Goal: Information Seeking & Learning: Find specific fact

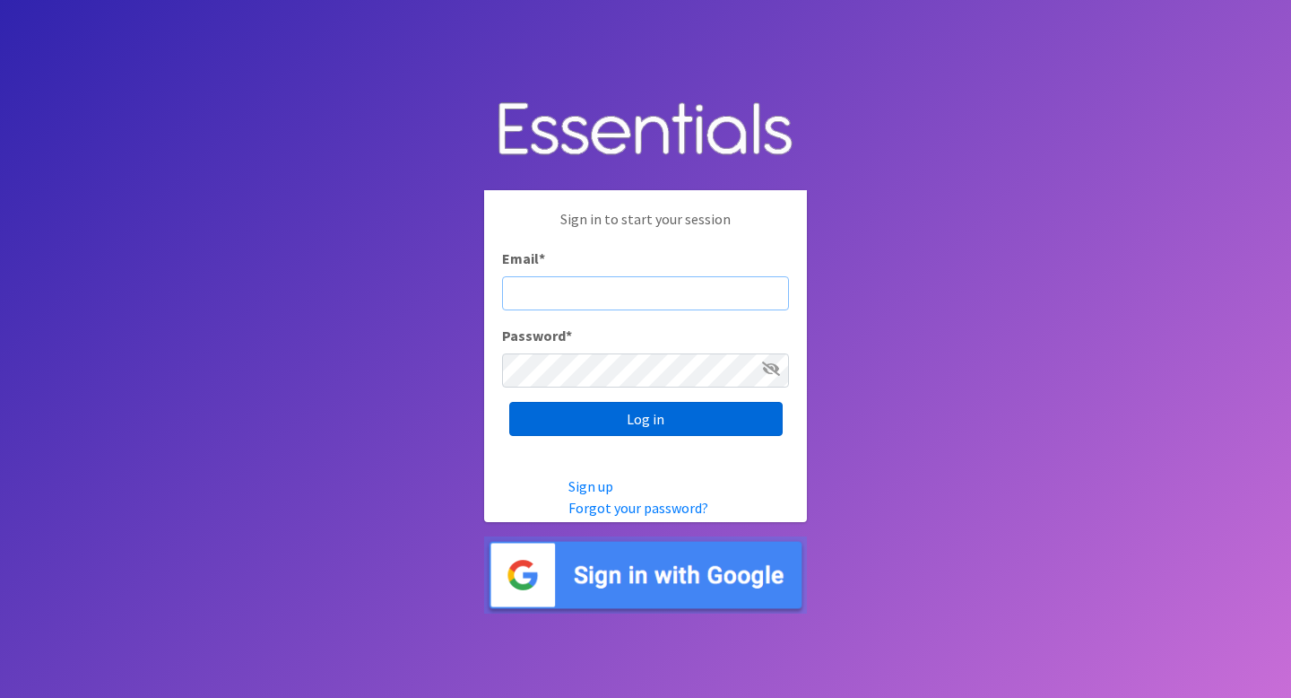
type input "Community@jlabq.org"
click at [577, 419] on input "Log in" at bounding box center [645, 419] width 273 height 34
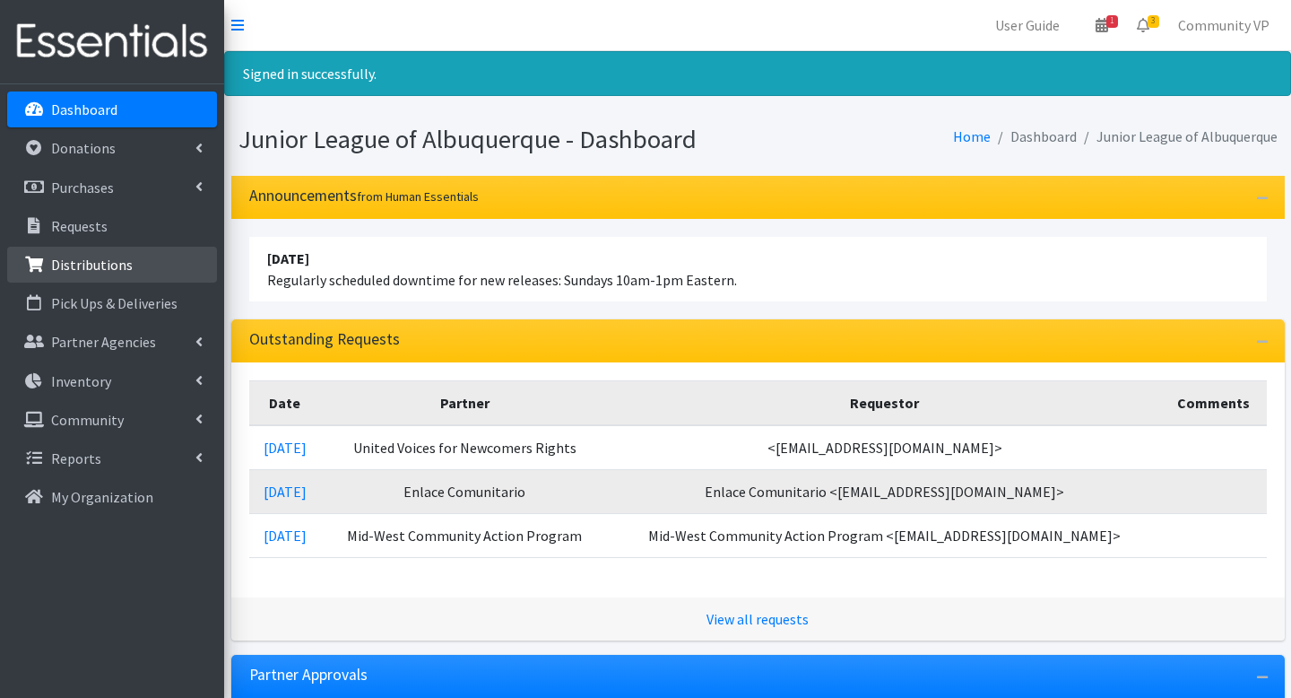
click at [152, 274] on link "Distributions" at bounding box center [112, 265] width 210 height 36
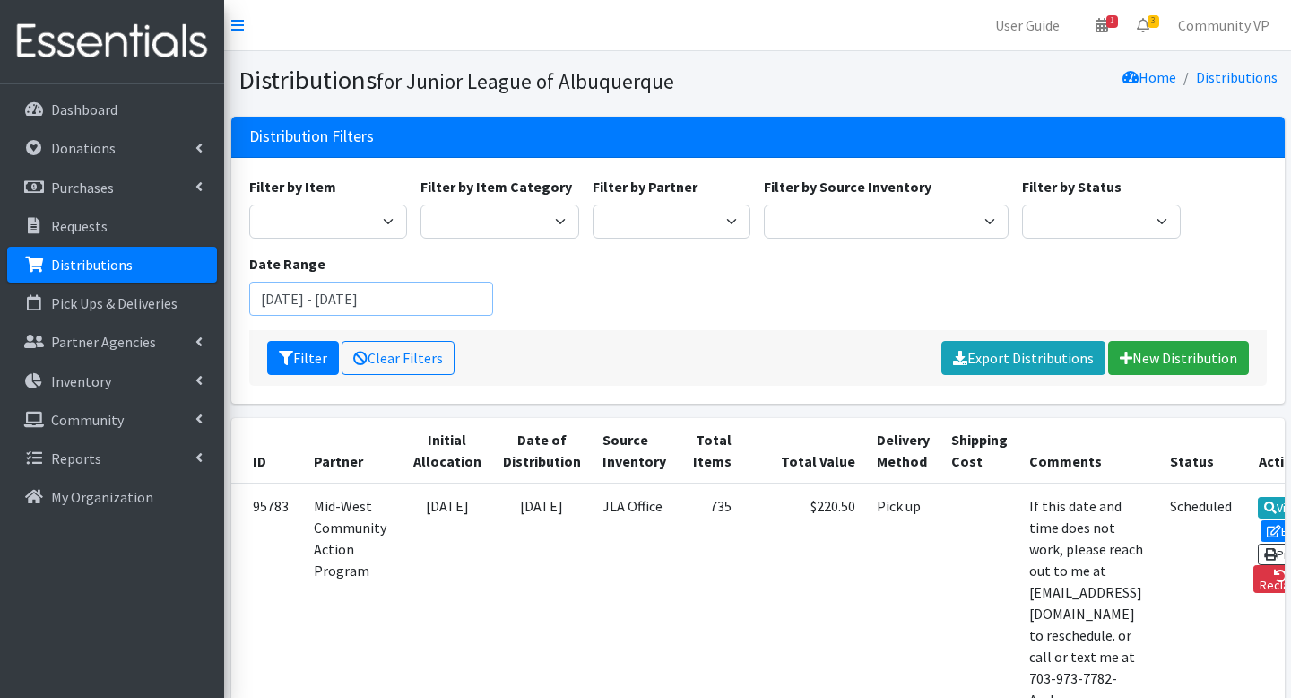
click at [297, 308] on input "[DATE] - [DATE]" at bounding box center [371, 299] width 245 height 34
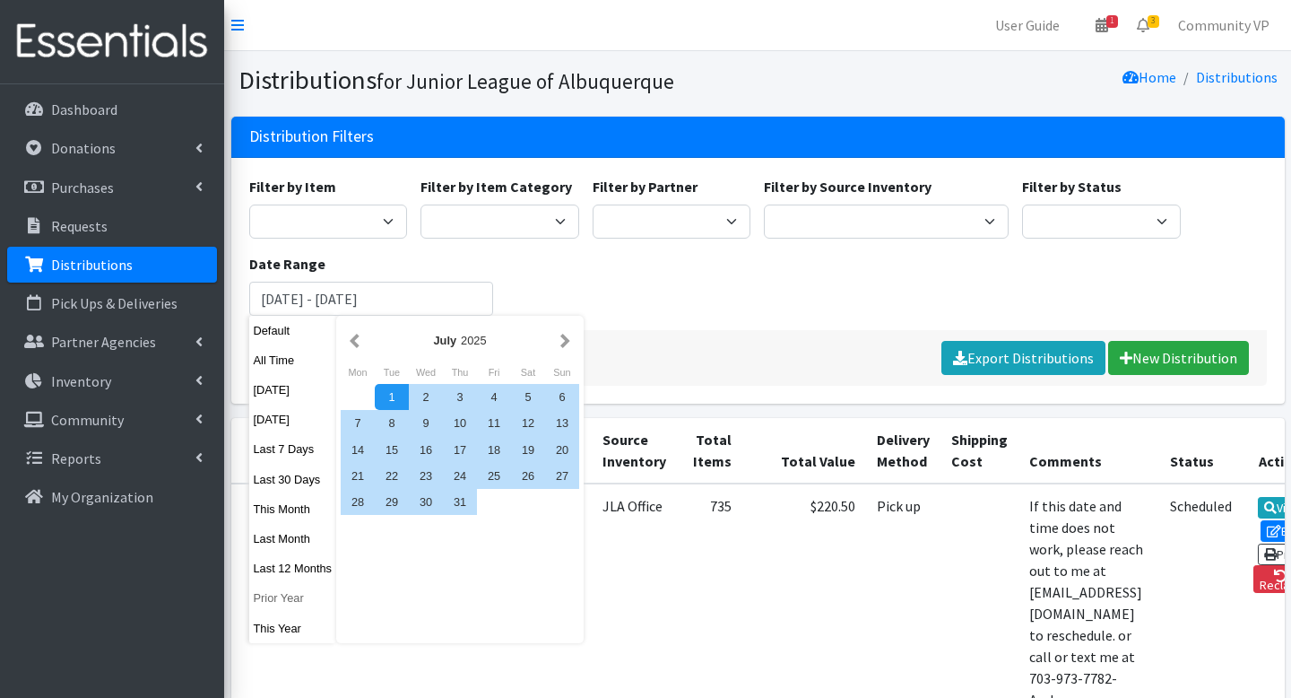
click at [297, 604] on button "Prior Year" at bounding box center [293, 598] width 88 height 26
type input "January 1, 2024 - December 31, 2024"
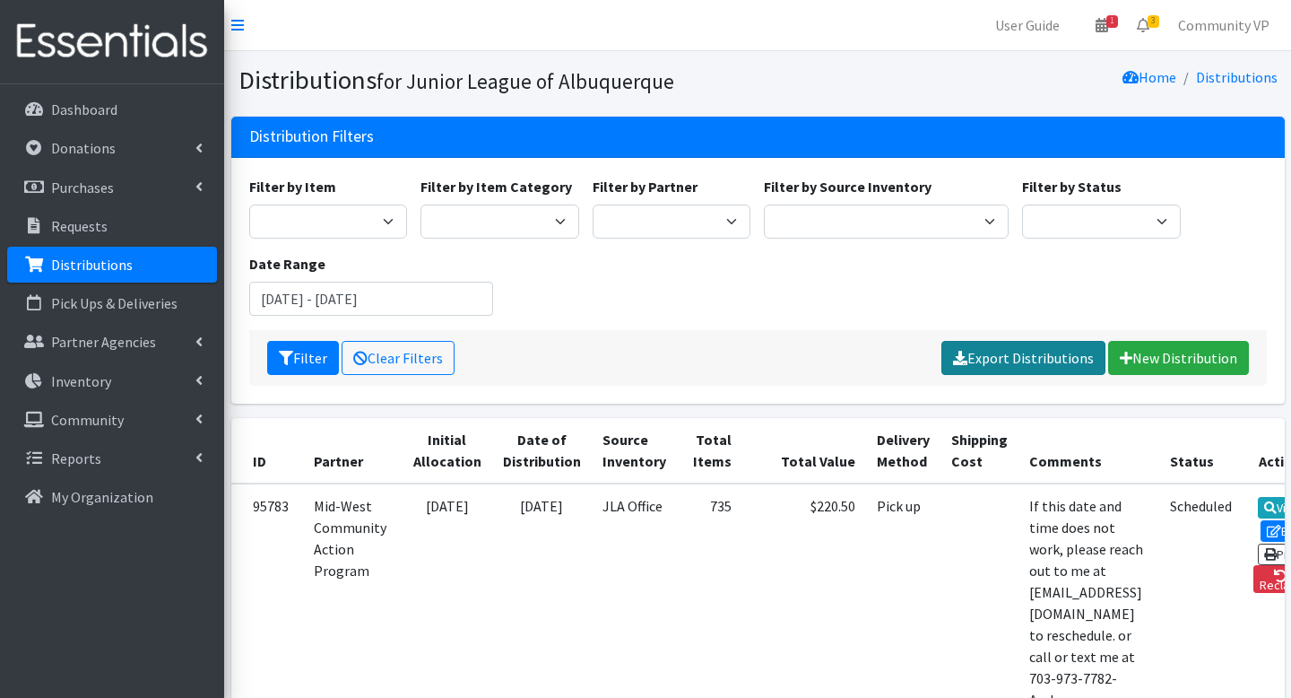
click at [1022, 364] on link "Export Distributions" at bounding box center [1024, 358] width 164 height 34
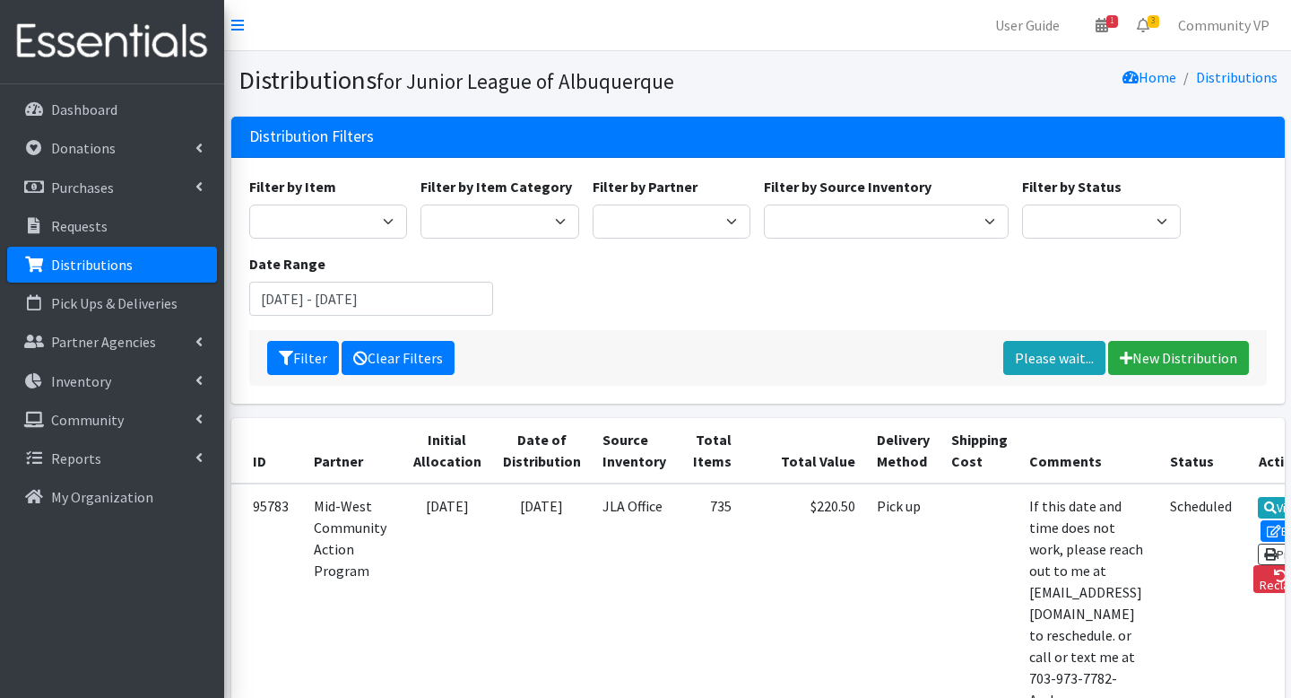
click at [413, 355] on link "Clear Filters" at bounding box center [398, 358] width 113 height 34
click at [328, 297] on input "[DATE] - [DATE]" at bounding box center [371, 299] width 245 height 34
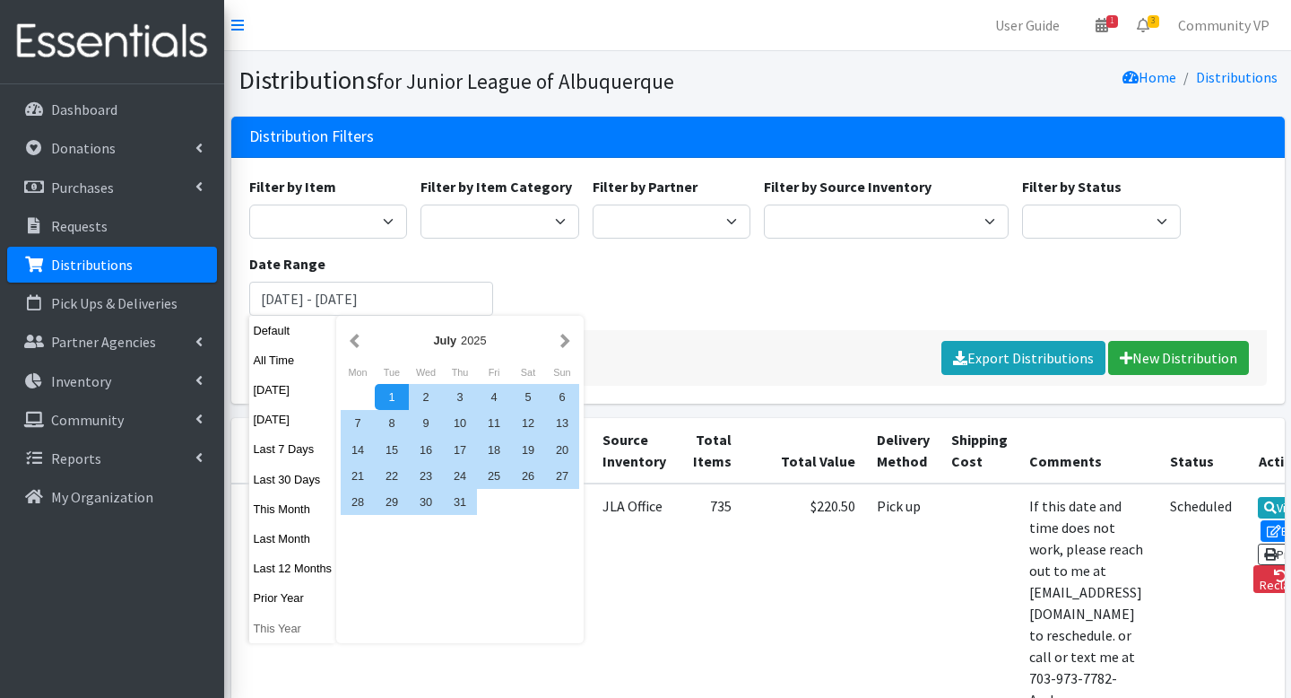
click at [295, 630] on button "This Year" at bounding box center [293, 628] width 88 height 26
type input "[DATE] - [DATE]"
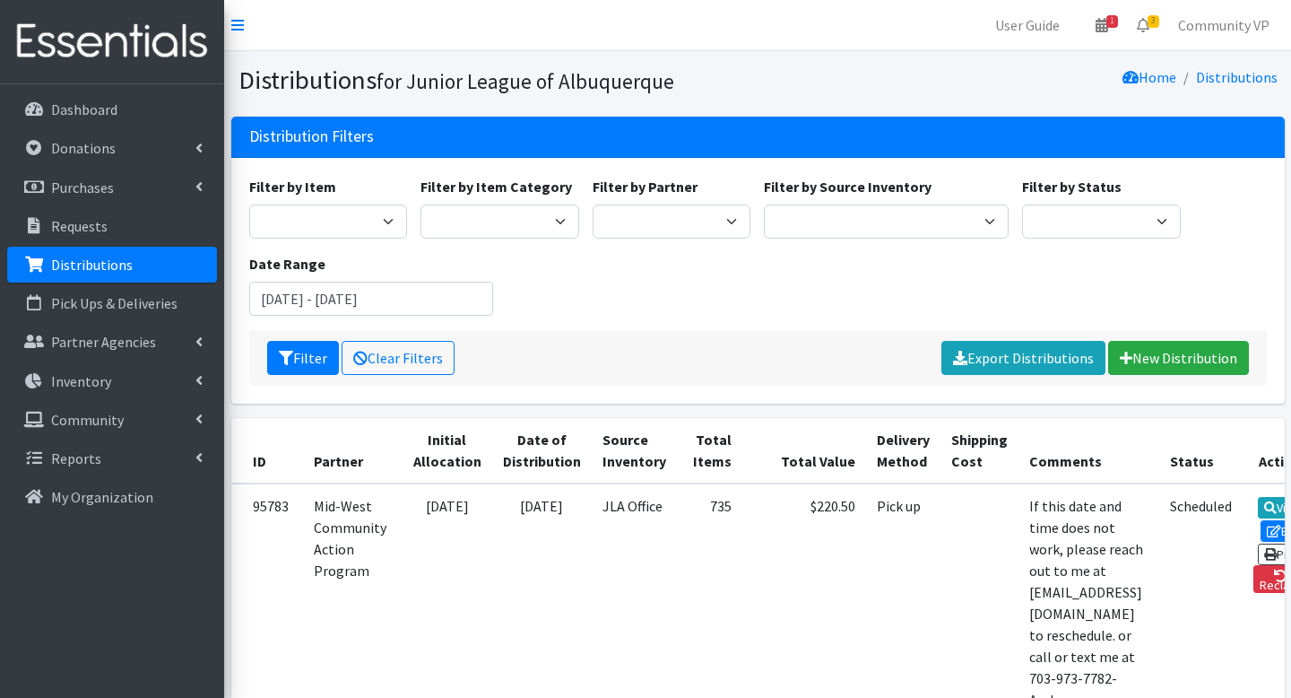
click at [712, 343] on div "Filter Clear Filters Export Distributions New Distribution" at bounding box center [758, 358] width 1018 height 56
click at [286, 374] on div "Filter Clear Filters Export Distributions New Distribution" at bounding box center [758, 358] width 1018 height 56
click at [290, 357] on icon "submit" at bounding box center [286, 358] width 14 height 14
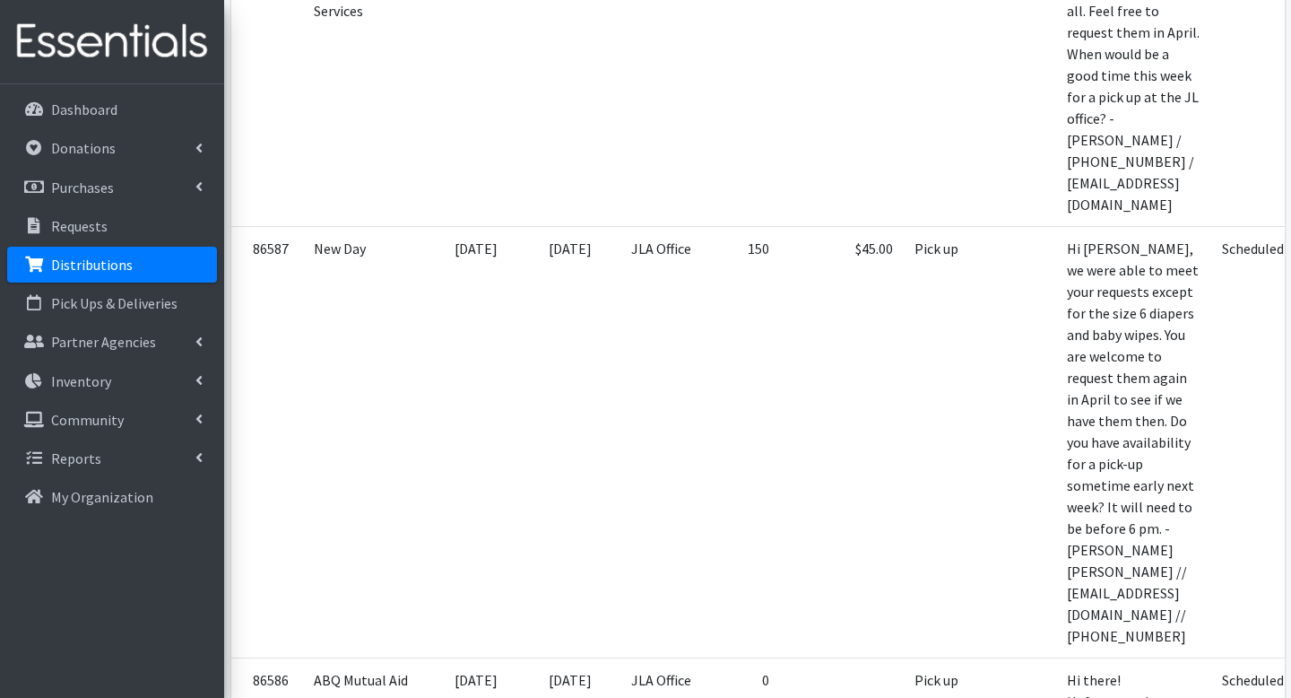
scroll to position [4045, 0]
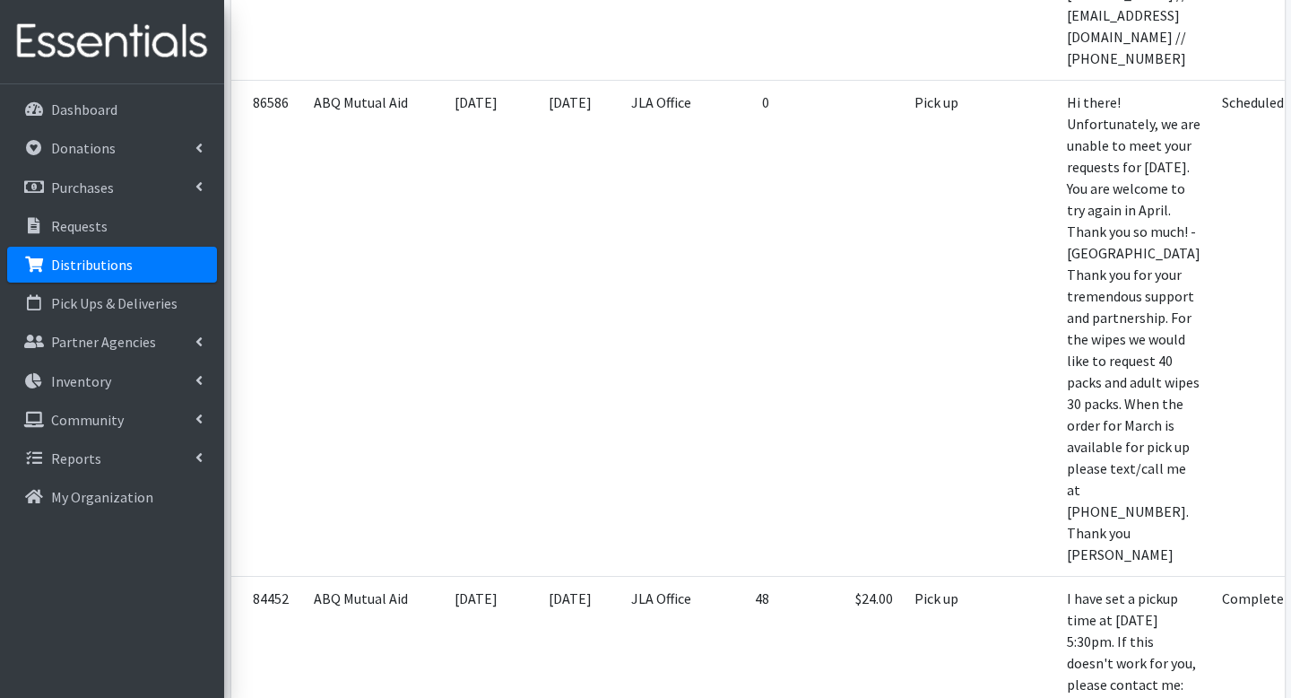
drag, startPoint x: 682, startPoint y: 486, endPoint x: 724, endPoint y: 483, distance: 41.3
copy td "20,822"
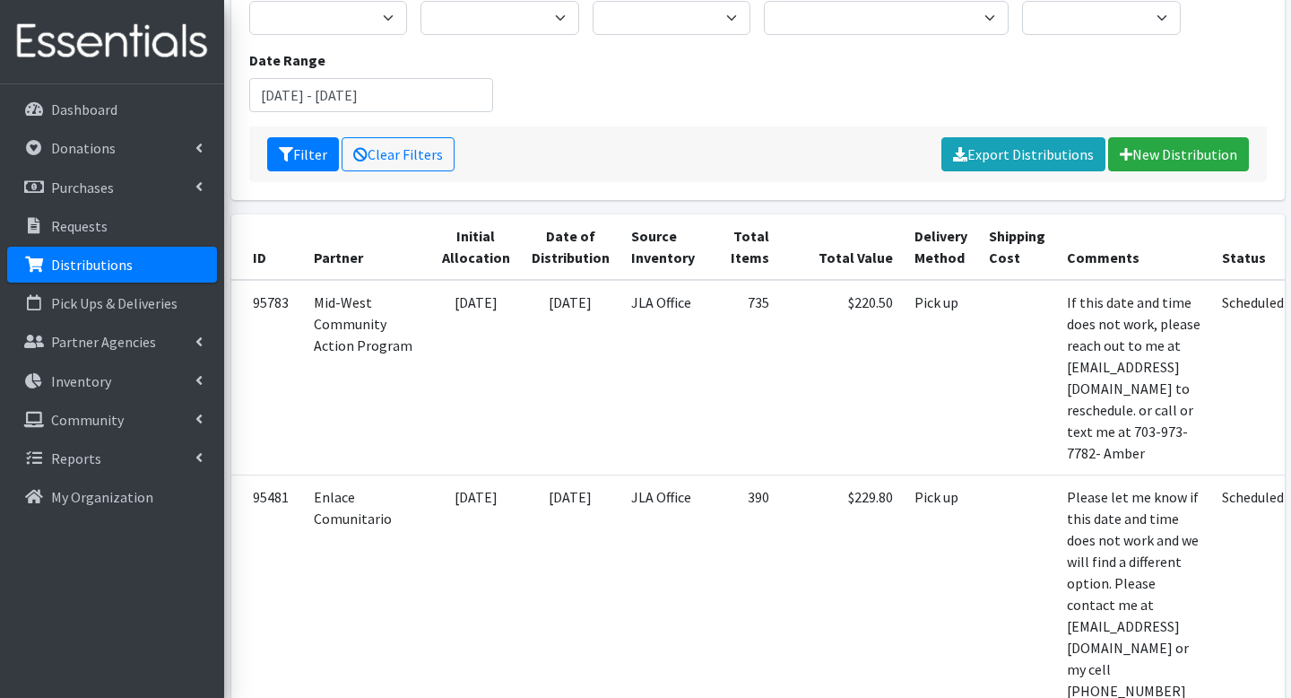
scroll to position [196, 0]
